Goal: Find specific page/section: Find specific page/section

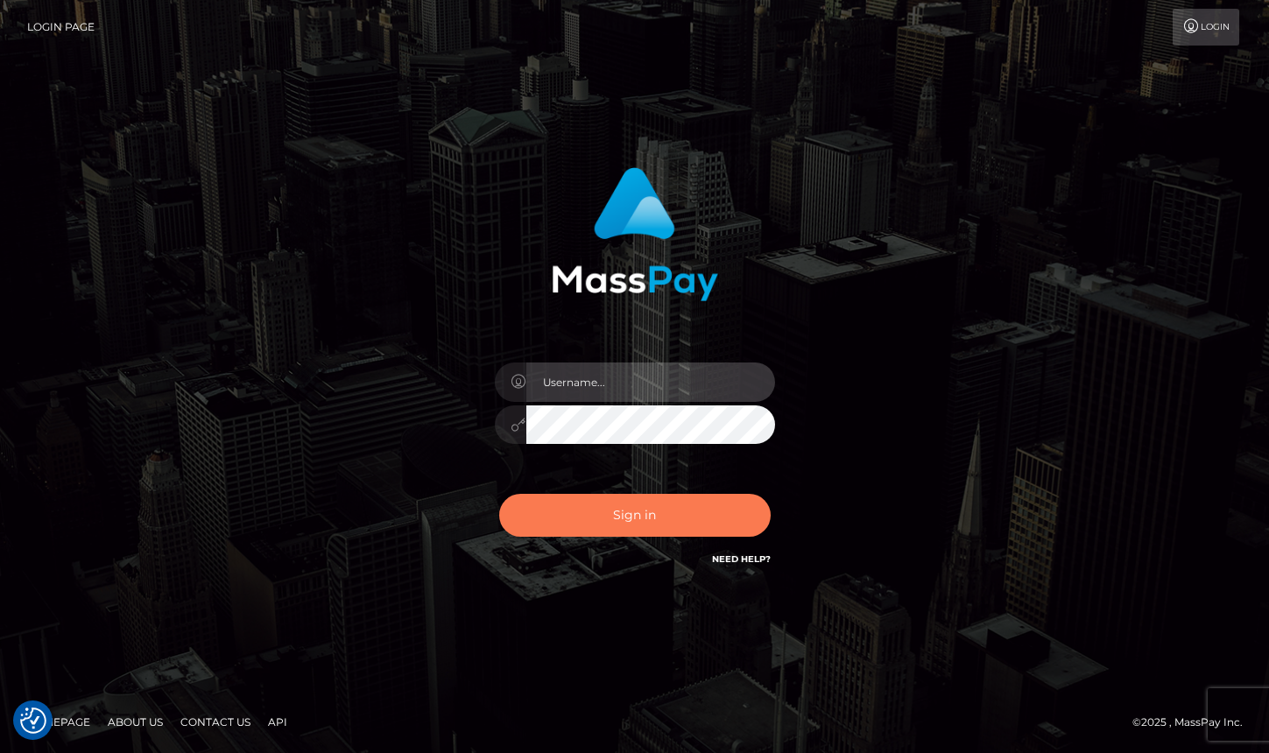
type input "grace.rush"
click at [677, 509] on button "Sign in" at bounding box center [635, 515] width 272 height 43
type input "grace.rush"
click at [646, 511] on button "Sign in" at bounding box center [635, 515] width 272 height 43
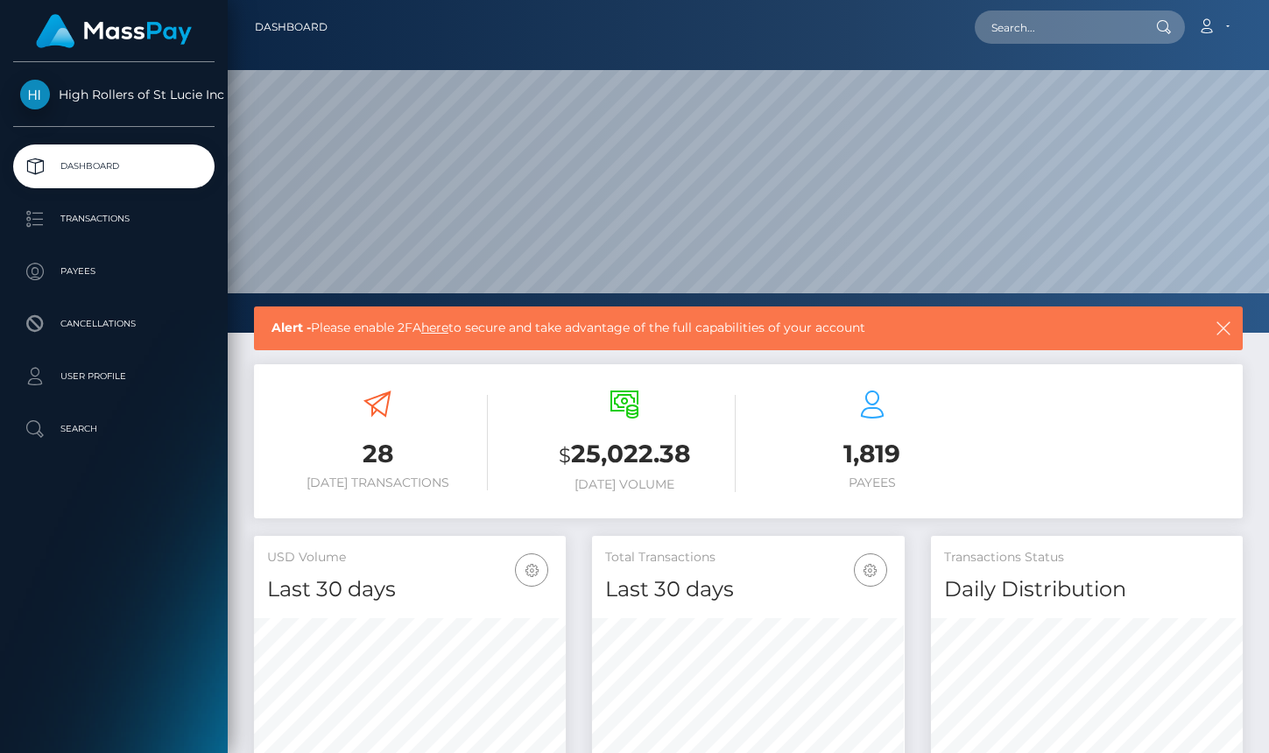
scroll to position [310, 312]
click at [67, 228] on p "Transactions" at bounding box center [113, 219] width 187 height 26
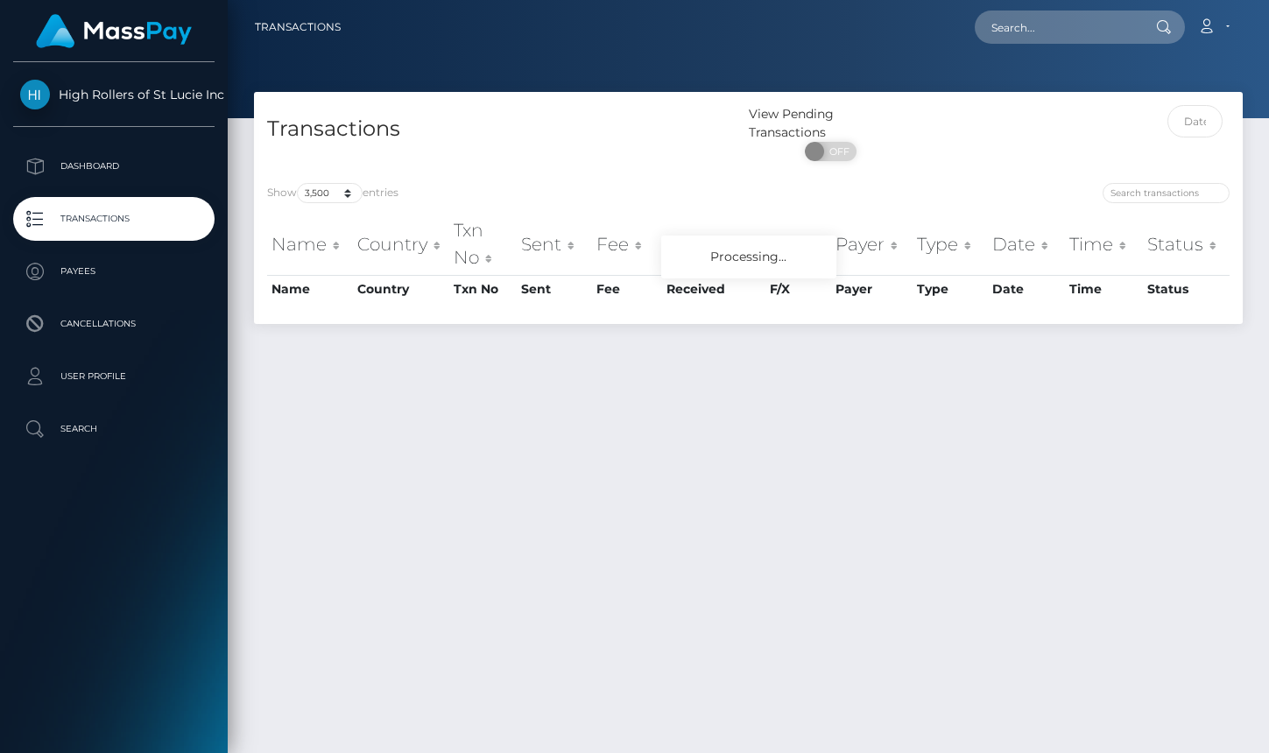
select select "3500"
click at [343, 194] on select "10 25 50 100 250 500 1,000 3,500" at bounding box center [330, 193] width 66 height 20
click at [507, 178] on div "Show 10 25 50 100 250 500 1,000 3,500 entries Name Country Txn No Sent Fee Rece…" at bounding box center [748, 247] width 989 height 154
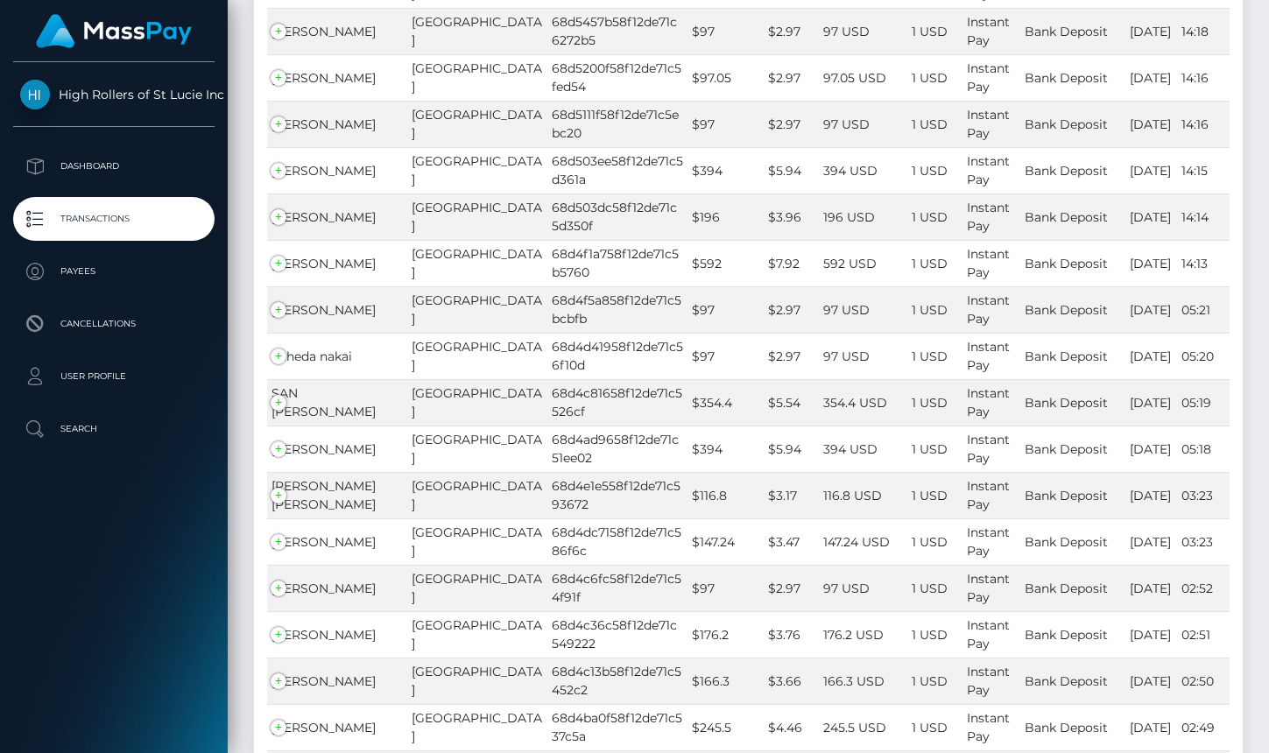
scroll to position [336, 0]
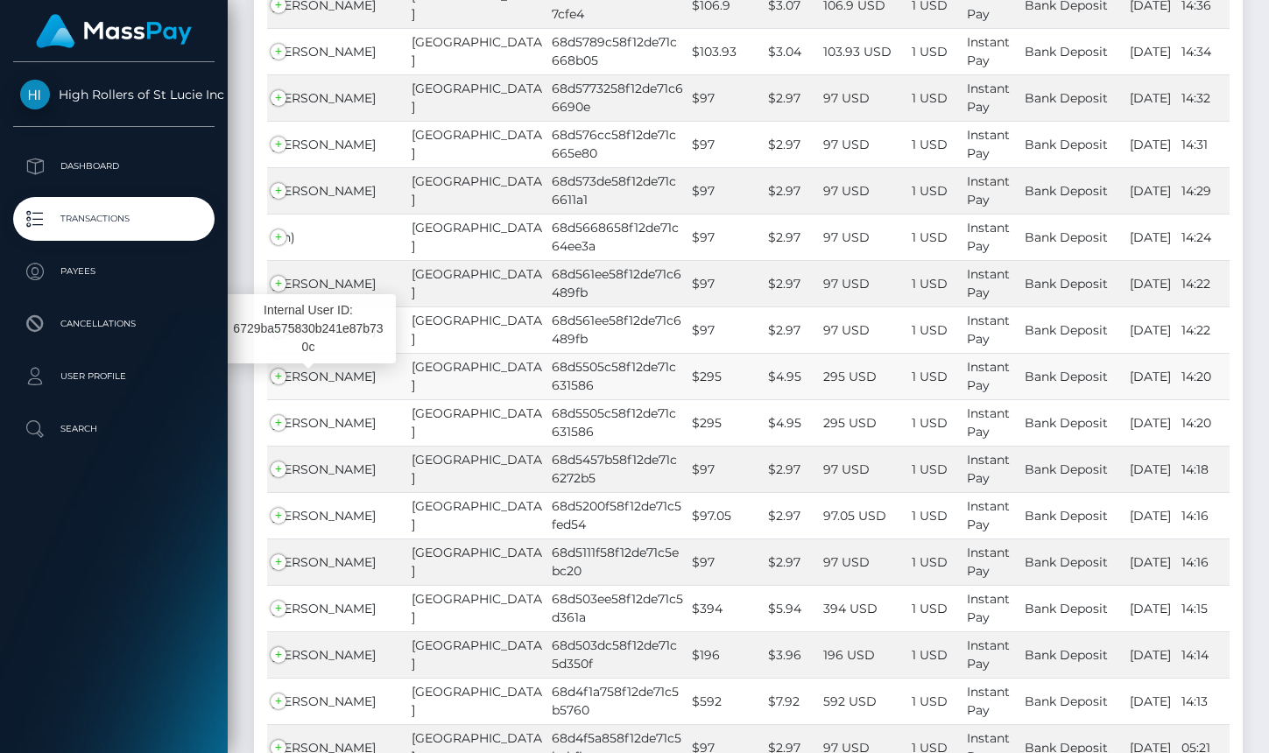
click at [329, 377] on span "Janine Arias" at bounding box center [324, 377] width 104 height 16
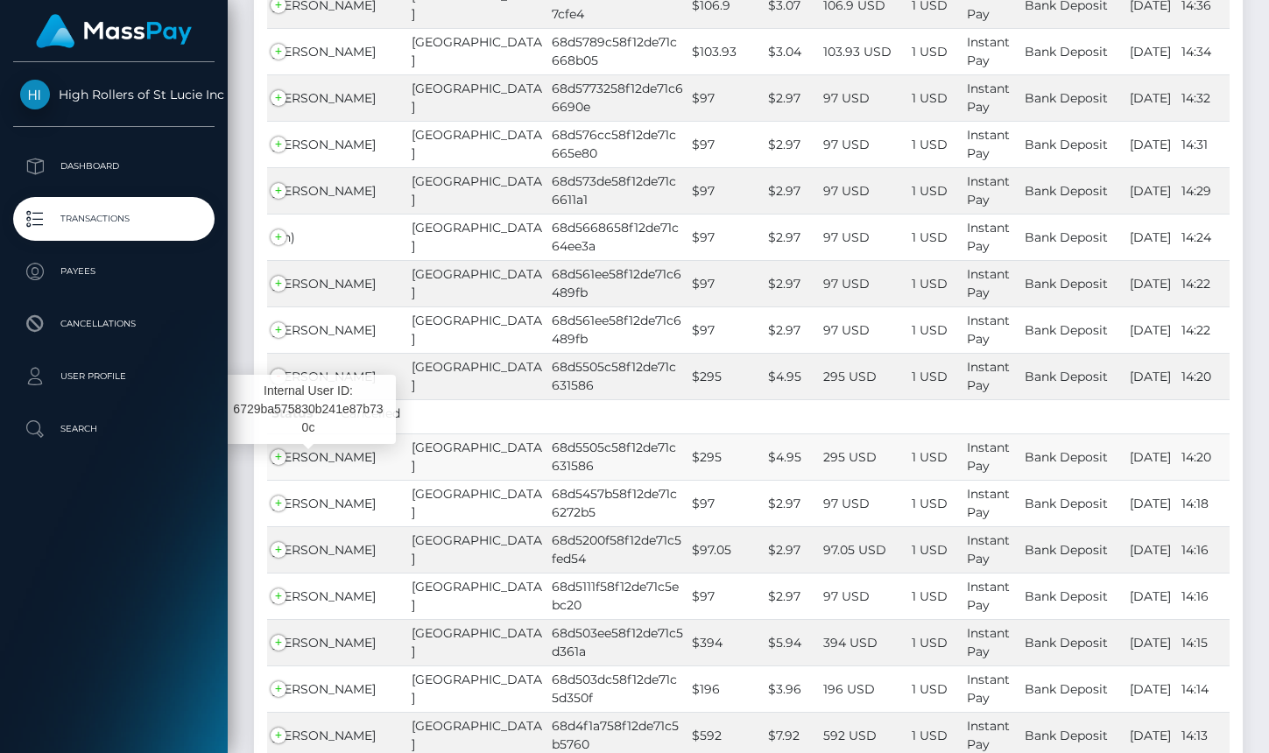
click at [317, 458] on span "Janine Arias" at bounding box center [324, 457] width 104 height 16
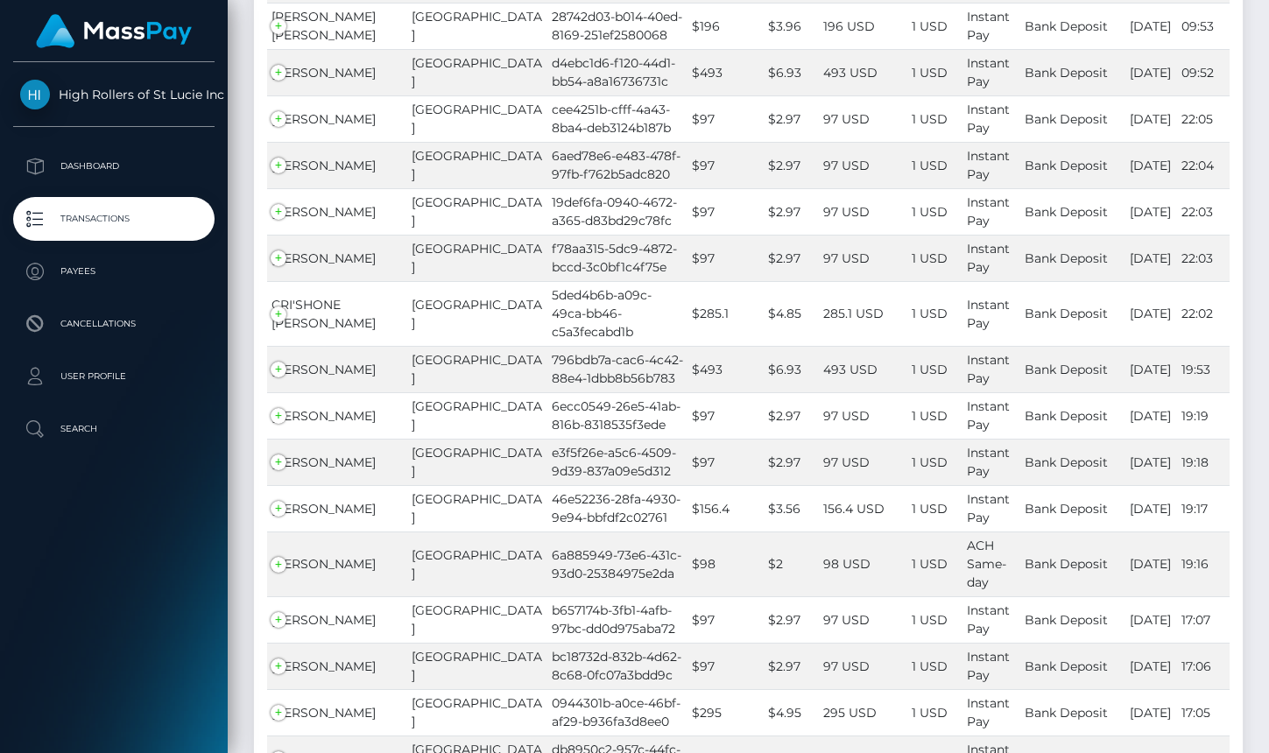
scroll to position [2104, 0]
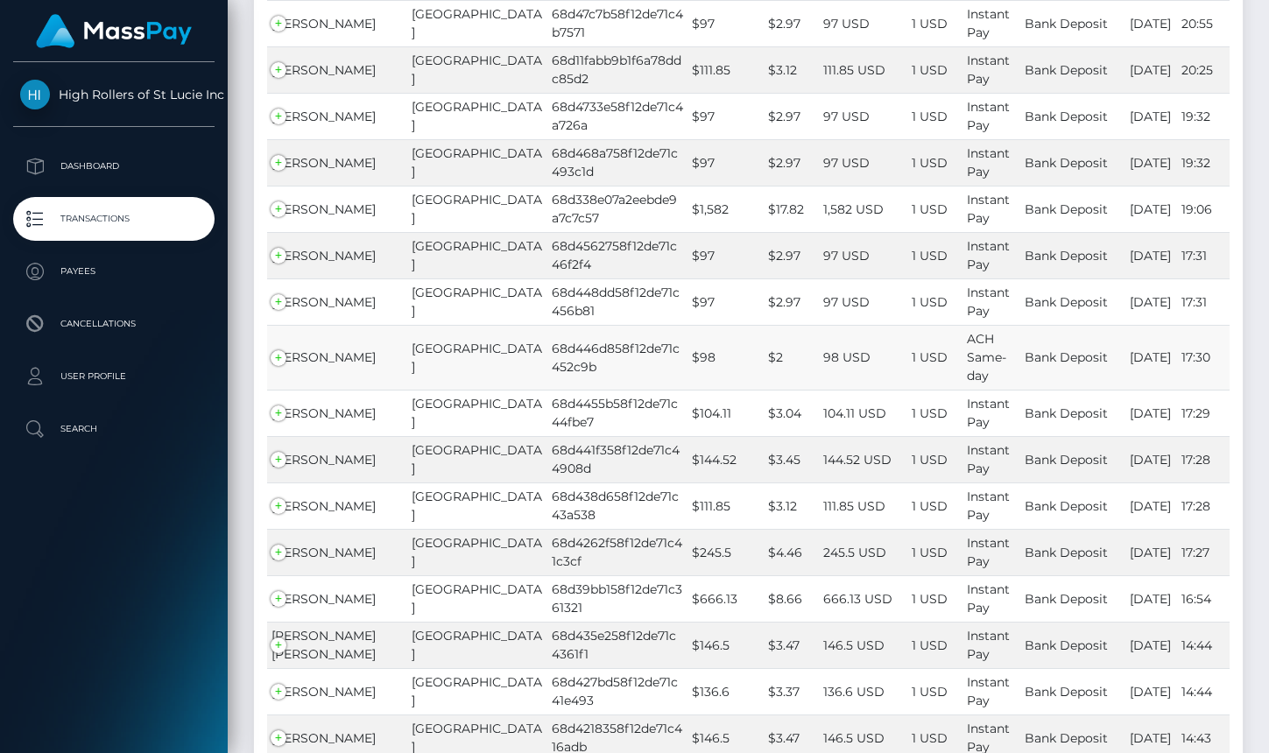
click at [360, 365] on span "ASHLEY GREER" at bounding box center [324, 357] width 104 height 16
